Goal: Find specific page/section: Find specific page/section

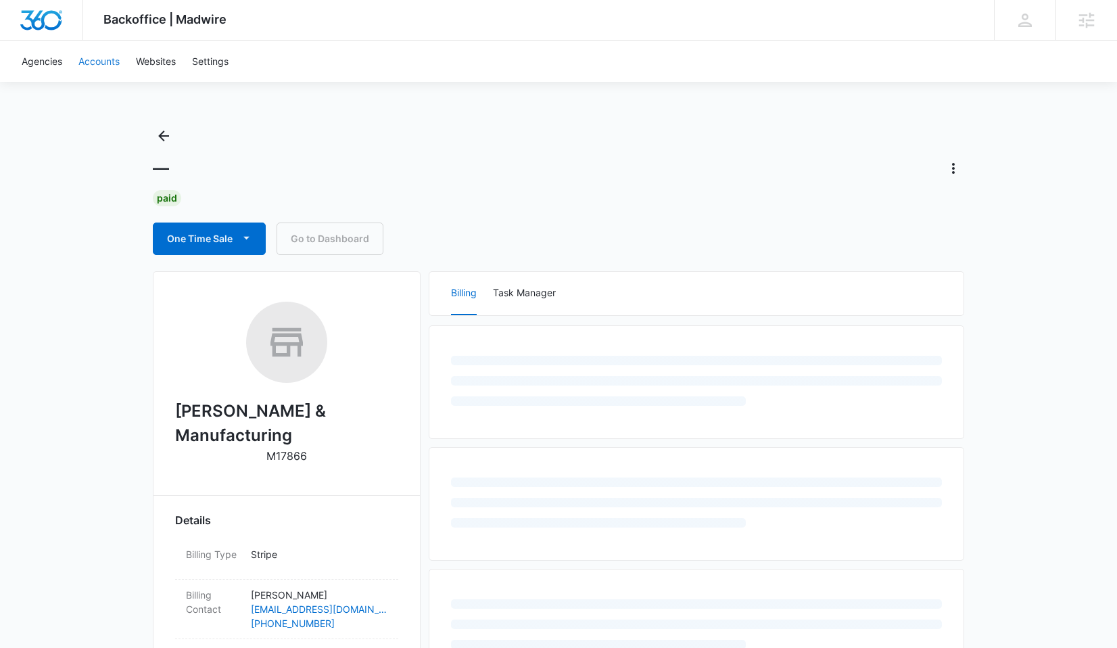
click at [105, 67] on link "Accounts" at bounding box center [98, 61] width 57 height 41
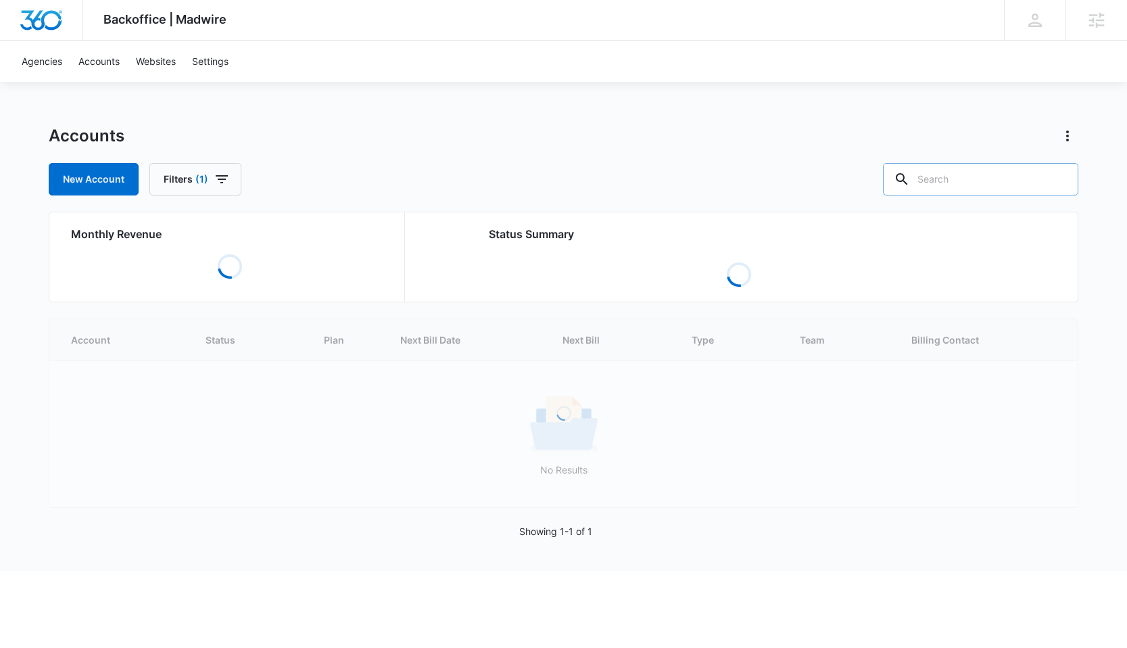
click at [969, 186] on input "text" at bounding box center [980, 179] width 195 height 32
paste input "M173020"
type input "M173020"
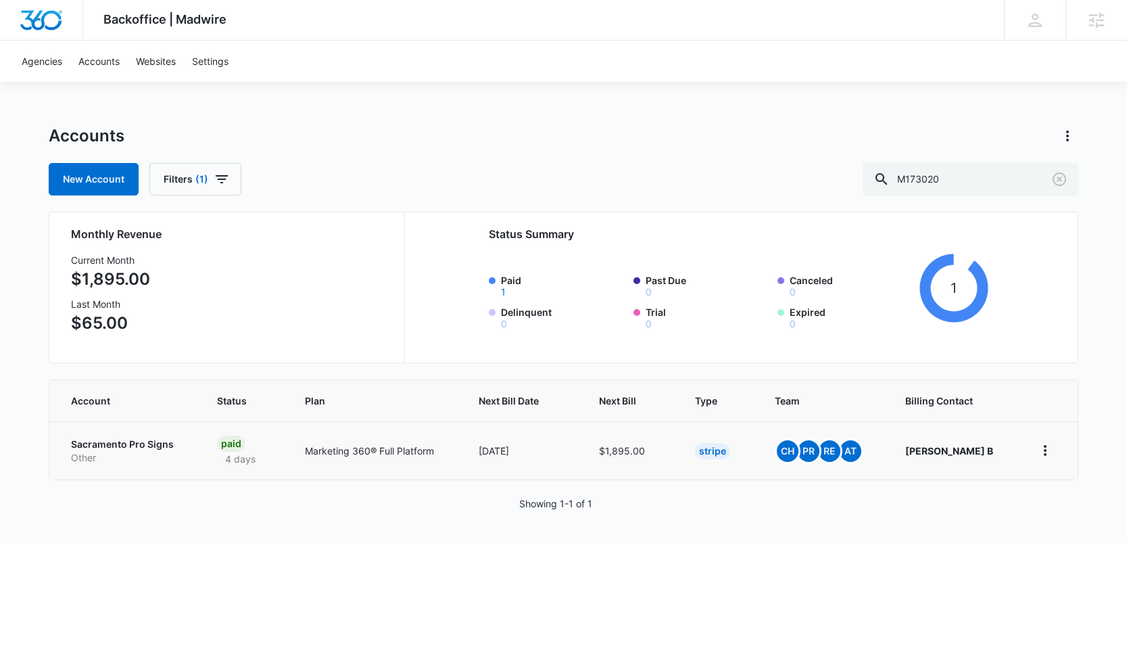
click at [139, 449] on p "Sacramento Pro Signs" at bounding box center [128, 444] width 114 height 14
